Goal: Transaction & Acquisition: Purchase product/service

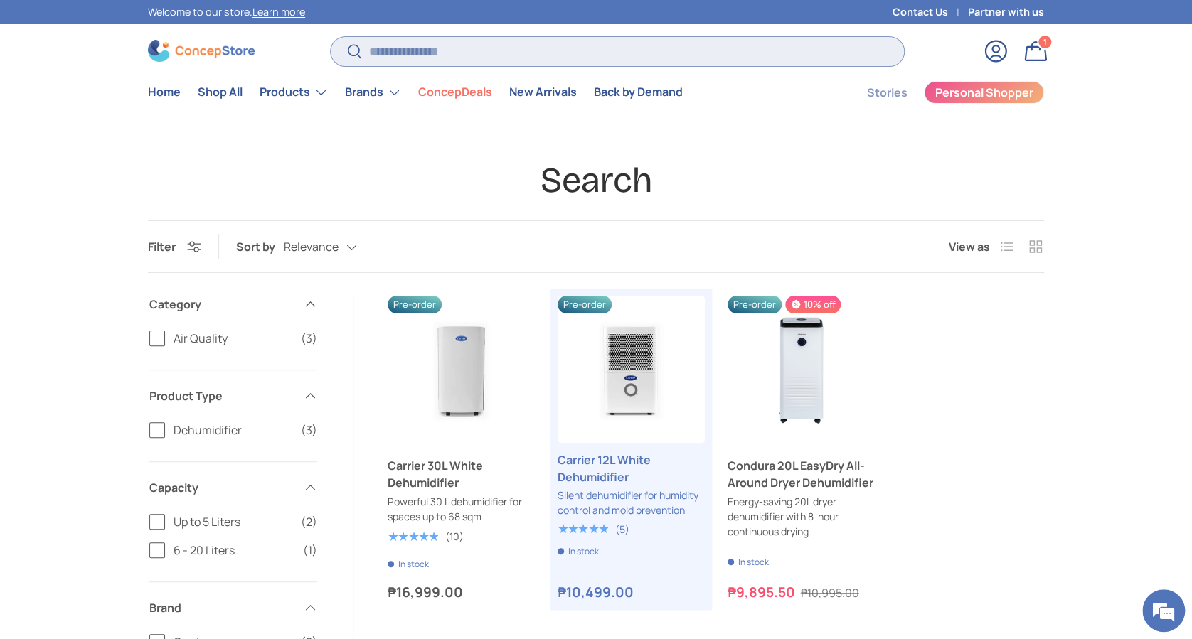
click at [492, 53] on input "Search" at bounding box center [617, 51] width 573 height 29
type input "**********"
click at [331, 36] on button "Search" at bounding box center [347, 52] width 32 height 33
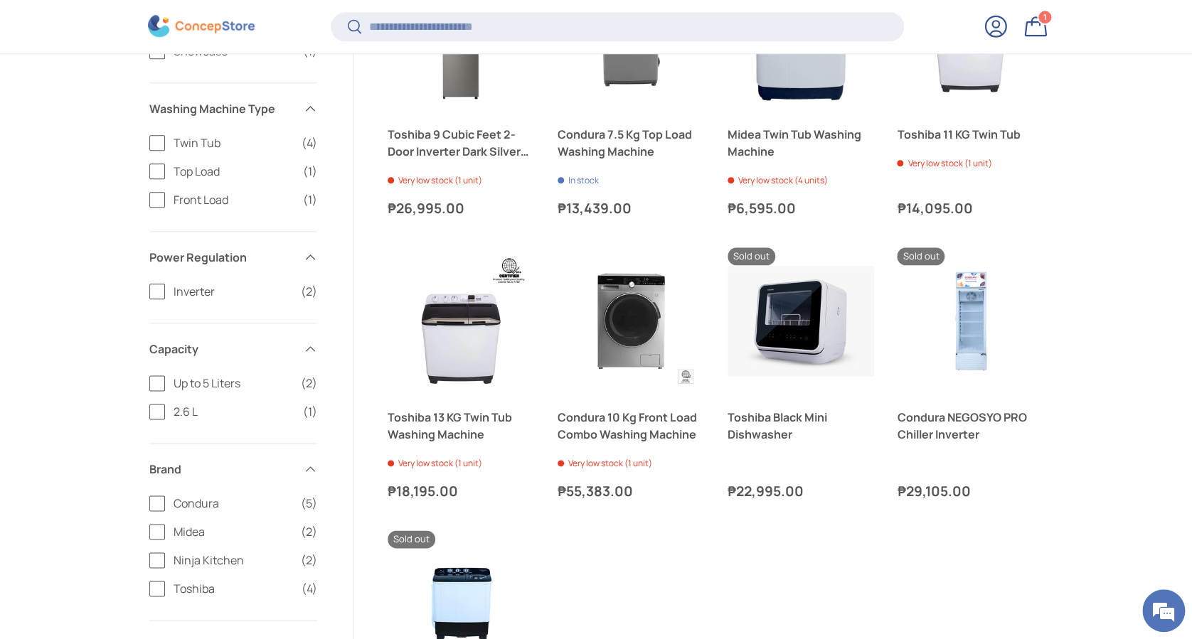
scroll to position [635, 0]
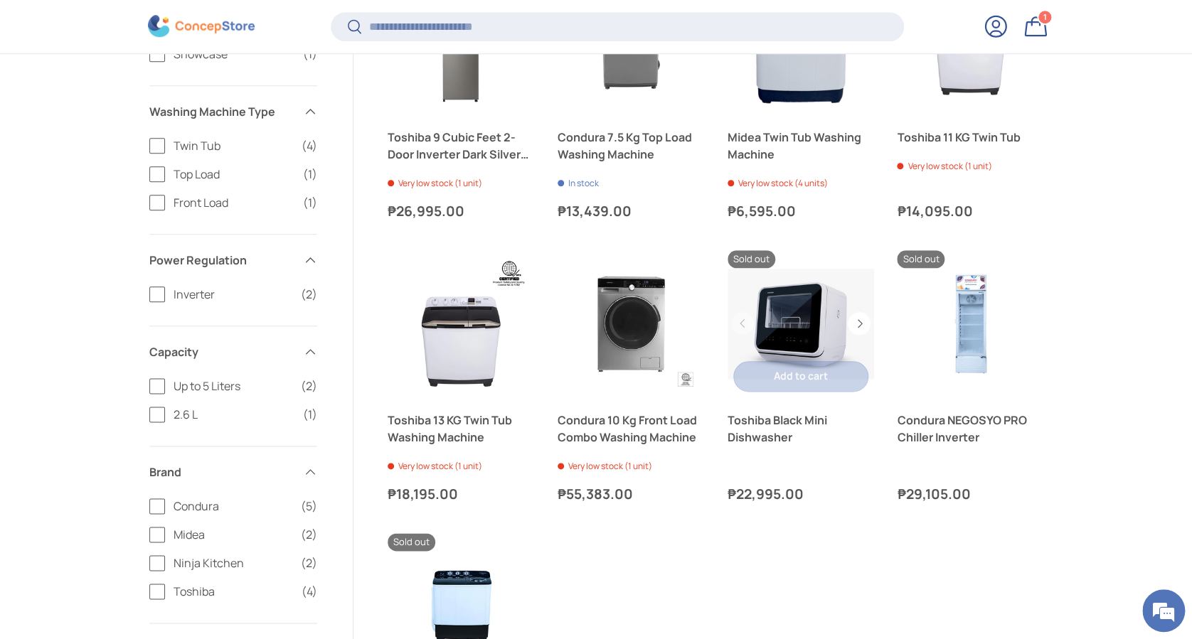
click at [789, 327] on link "Toshiba Black Mini Dishwasher" at bounding box center [801, 323] width 147 height 147
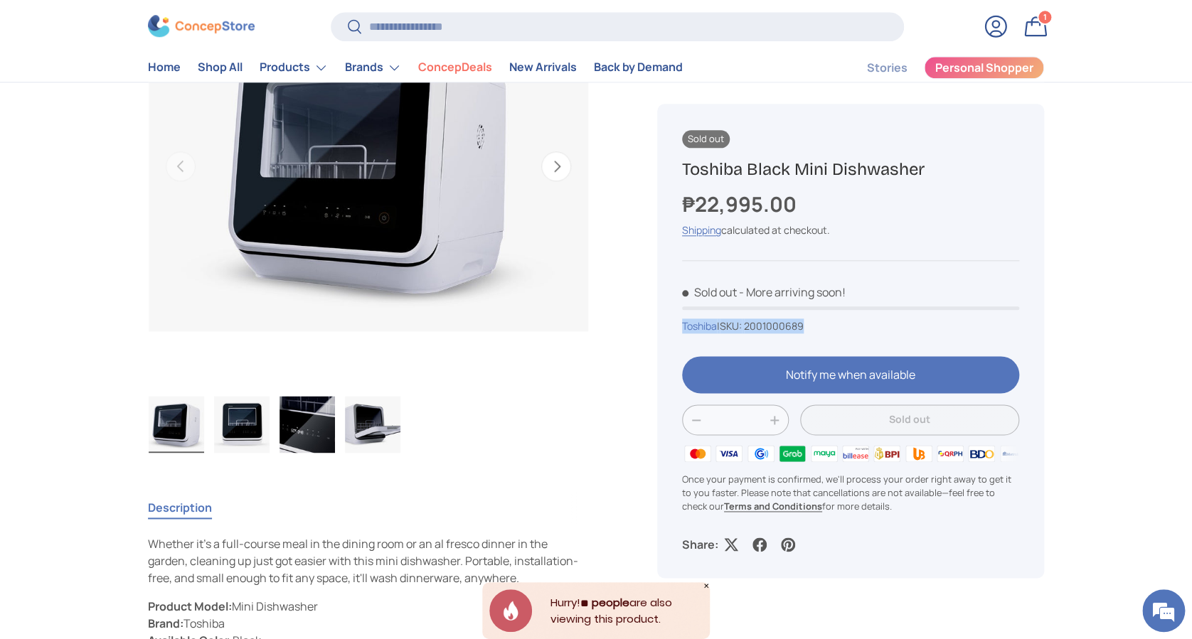
drag, startPoint x: 825, startPoint y: 325, endPoint x: 663, endPoint y: 324, distance: 162.2
click at [663, 324] on div "Sold out Toshiba Black Mini Dishwasher ₱22,995.00 Unit price / Unavailable Ship…" at bounding box center [850, 341] width 387 height 474
copy div "Toshiba | SKU: 2001000689"
drag, startPoint x: 931, startPoint y: 159, endPoint x: 676, endPoint y: 164, distance: 255.4
click at [676, 164] on div "Sold out Toshiba Black Mini Dishwasher ₱22,995.00 Unit price / Unavailable Ship…" at bounding box center [850, 341] width 387 height 474
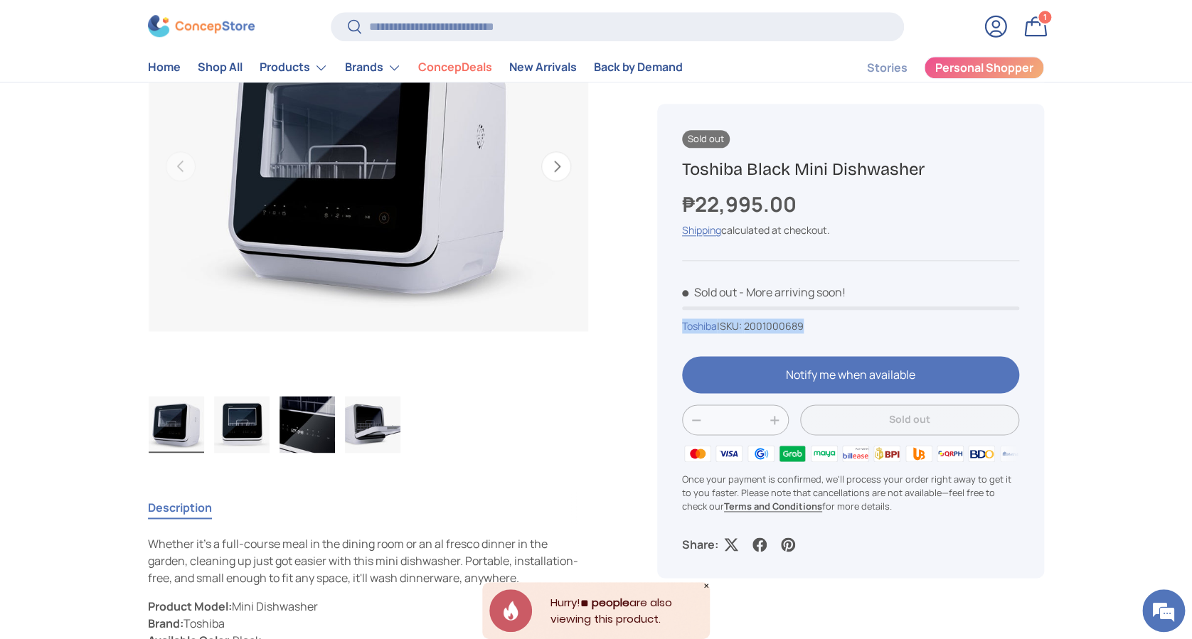
copy h1 "Toshiba Black Mini Dishwasher"
click at [512, 16] on input "Search" at bounding box center [617, 26] width 573 height 29
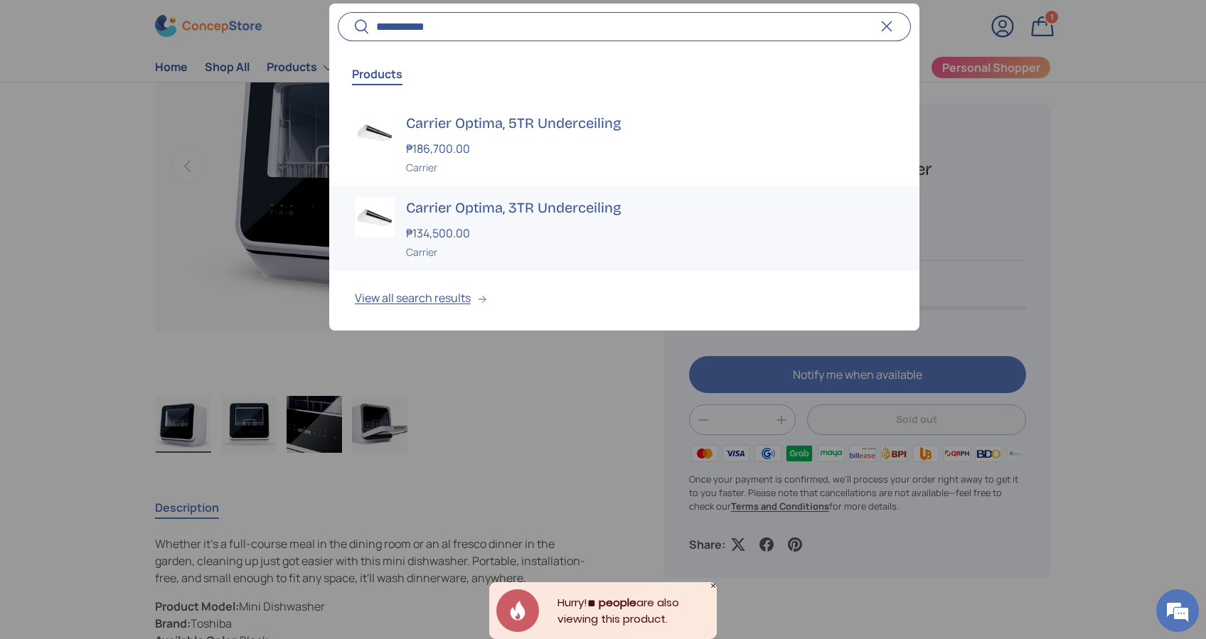
type input "**********"
click at [606, 230] on div "₱134,500.00" at bounding box center [650, 233] width 488 height 17
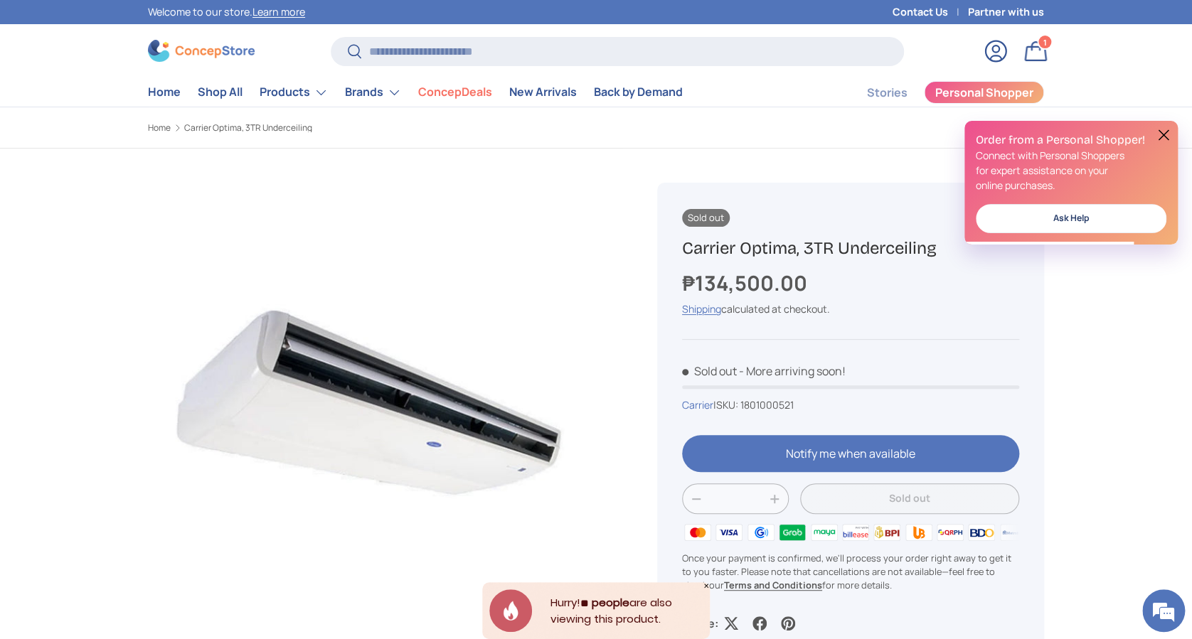
click at [1164, 137] on button at bounding box center [1163, 135] width 17 height 17
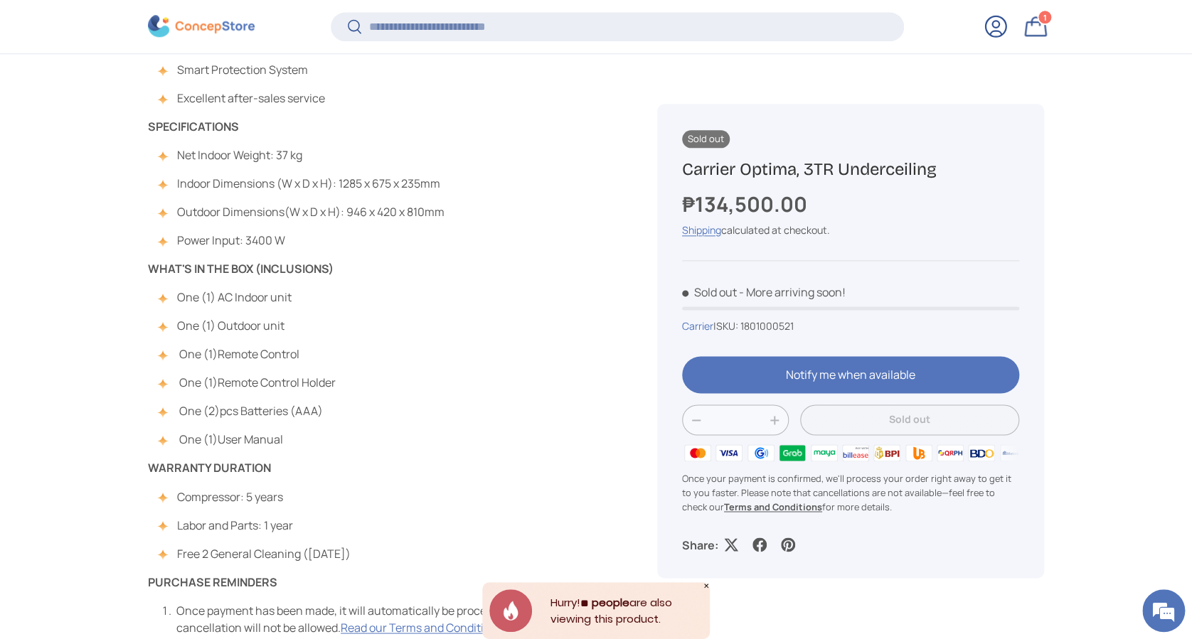
scroll to position [850, 0]
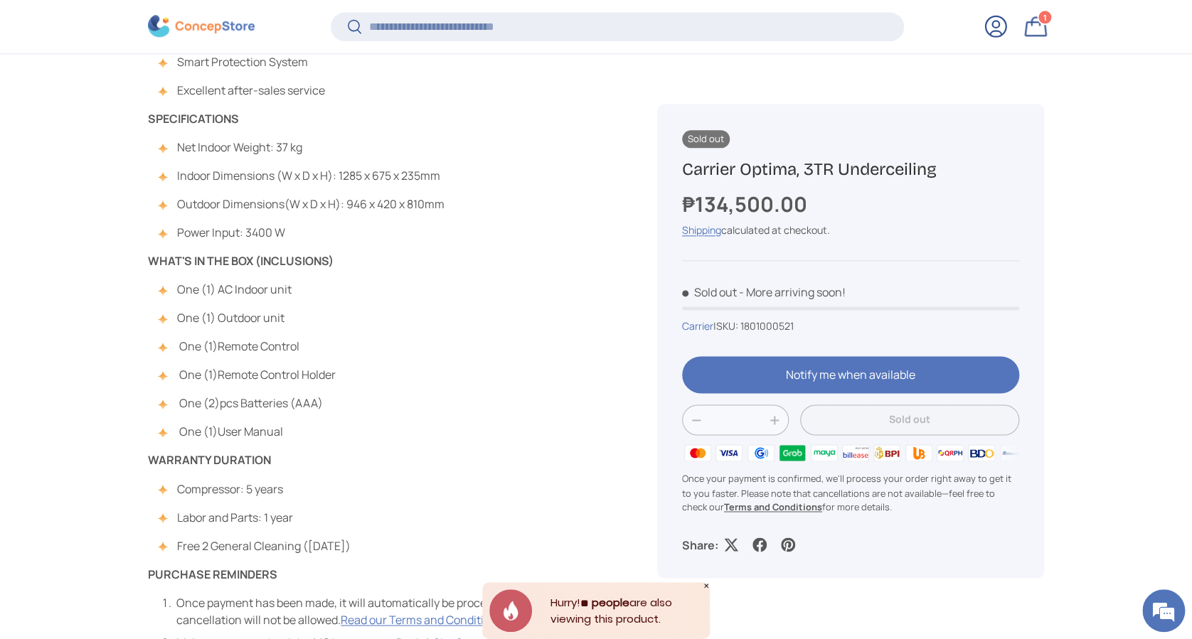
click at [63, 302] on main "Home Carrier Optima, 3TR Underceiling Loading... Sold out Carrier Optima, 3TR U…" at bounding box center [596, 139] width 1192 height 1740
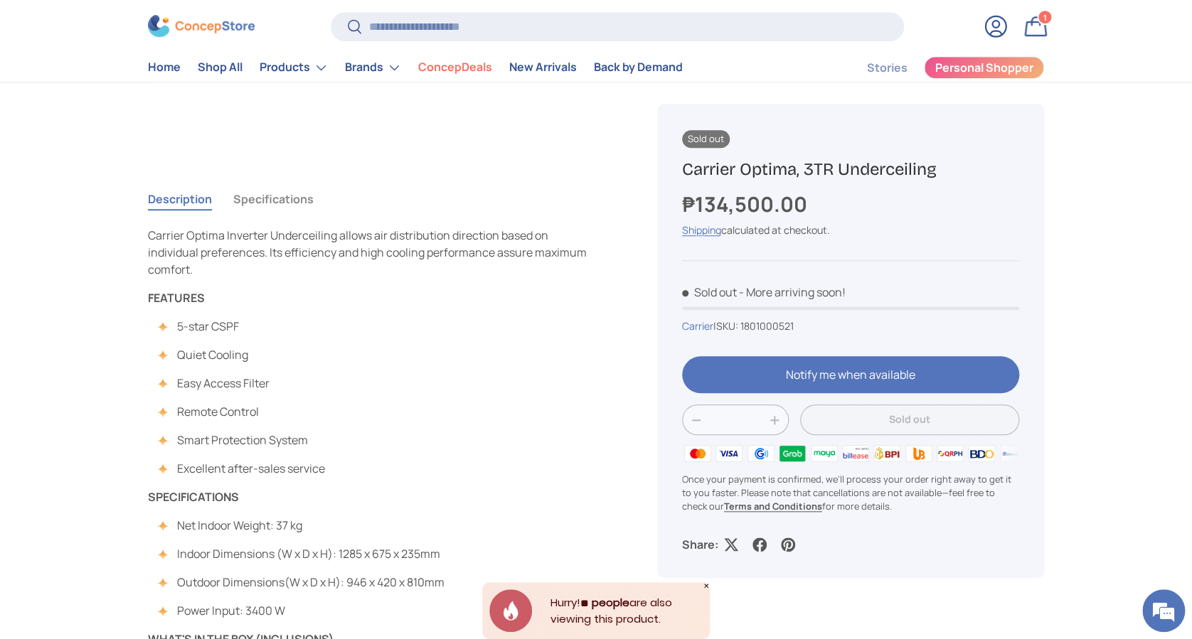
scroll to position [474, 0]
drag, startPoint x: 811, startPoint y: 325, endPoint x: 677, endPoint y: 323, distance: 133.7
click at [677, 323] on div "Sold out Carrier Optima, 3TR Underceiling ₱134,500.00 Unit price / Unavailable …" at bounding box center [850, 341] width 387 height 474
copy div "Carrier | SKU: 1801000521"
click at [812, 330] on div "Carrier | SKU: 1801000521" at bounding box center [850, 326] width 337 height 15
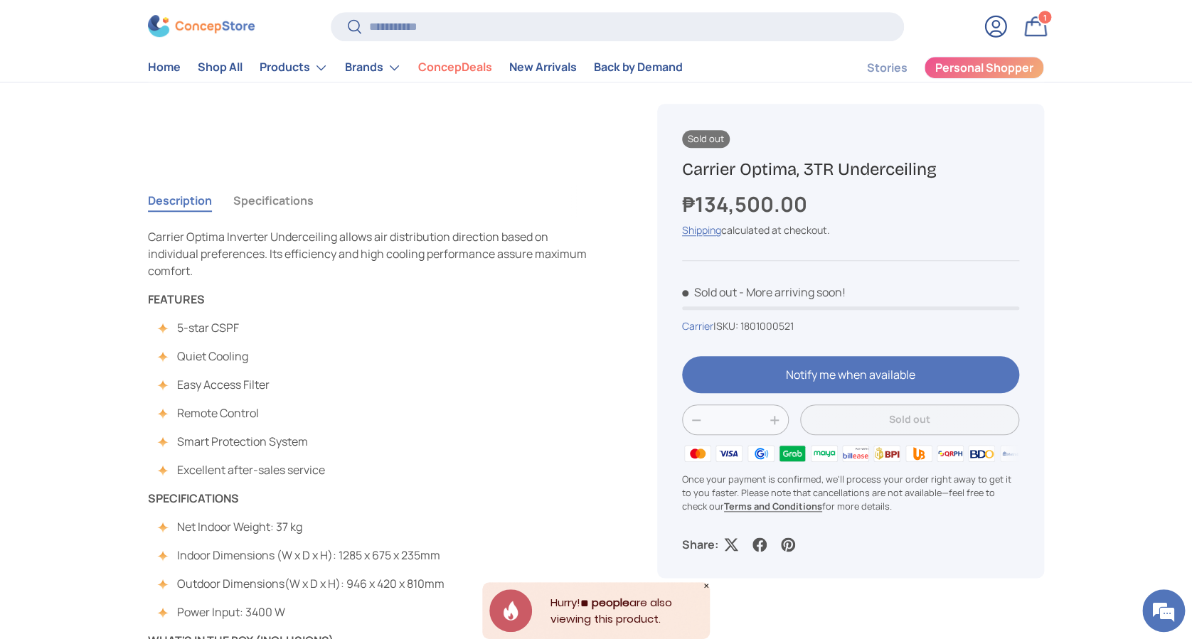
drag, startPoint x: 948, startPoint y: 171, endPoint x: 660, endPoint y: 154, distance: 288.5
click at [660, 154] on div "Sold out Carrier Optima, 3TR Underceiling ₱134,500.00 Unit price / Unavailable …" at bounding box center [850, 341] width 387 height 474
copy h1 "Carrier Optima, 3TR Underceiling"
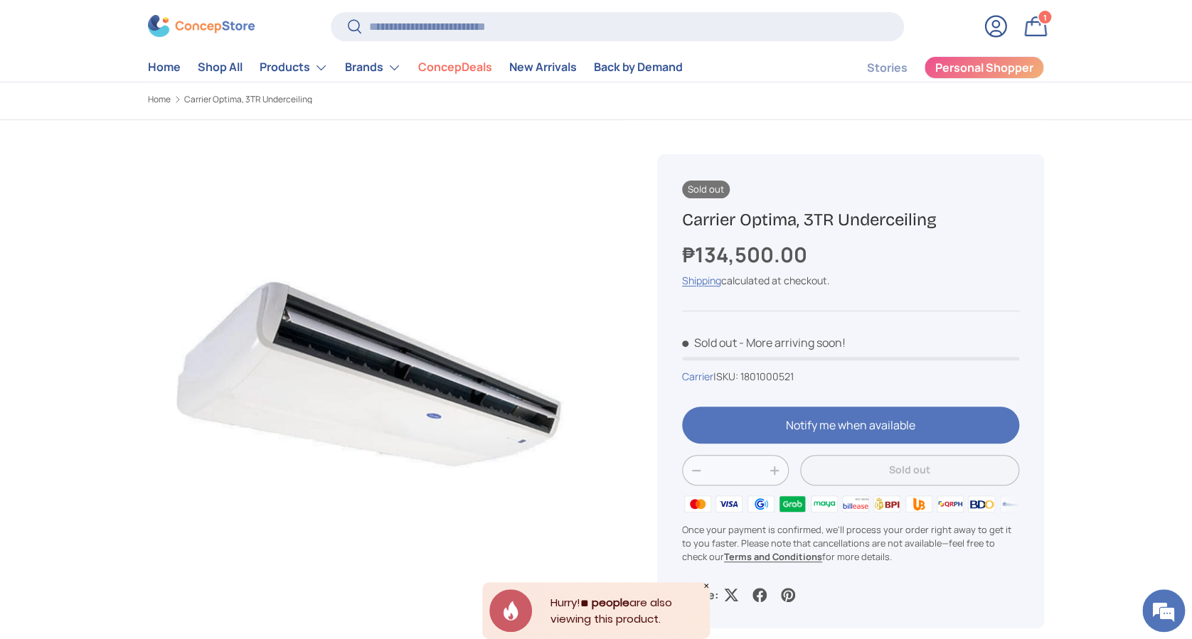
scroll to position [0, 0]
